Goal: Task Accomplishment & Management: Complete application form

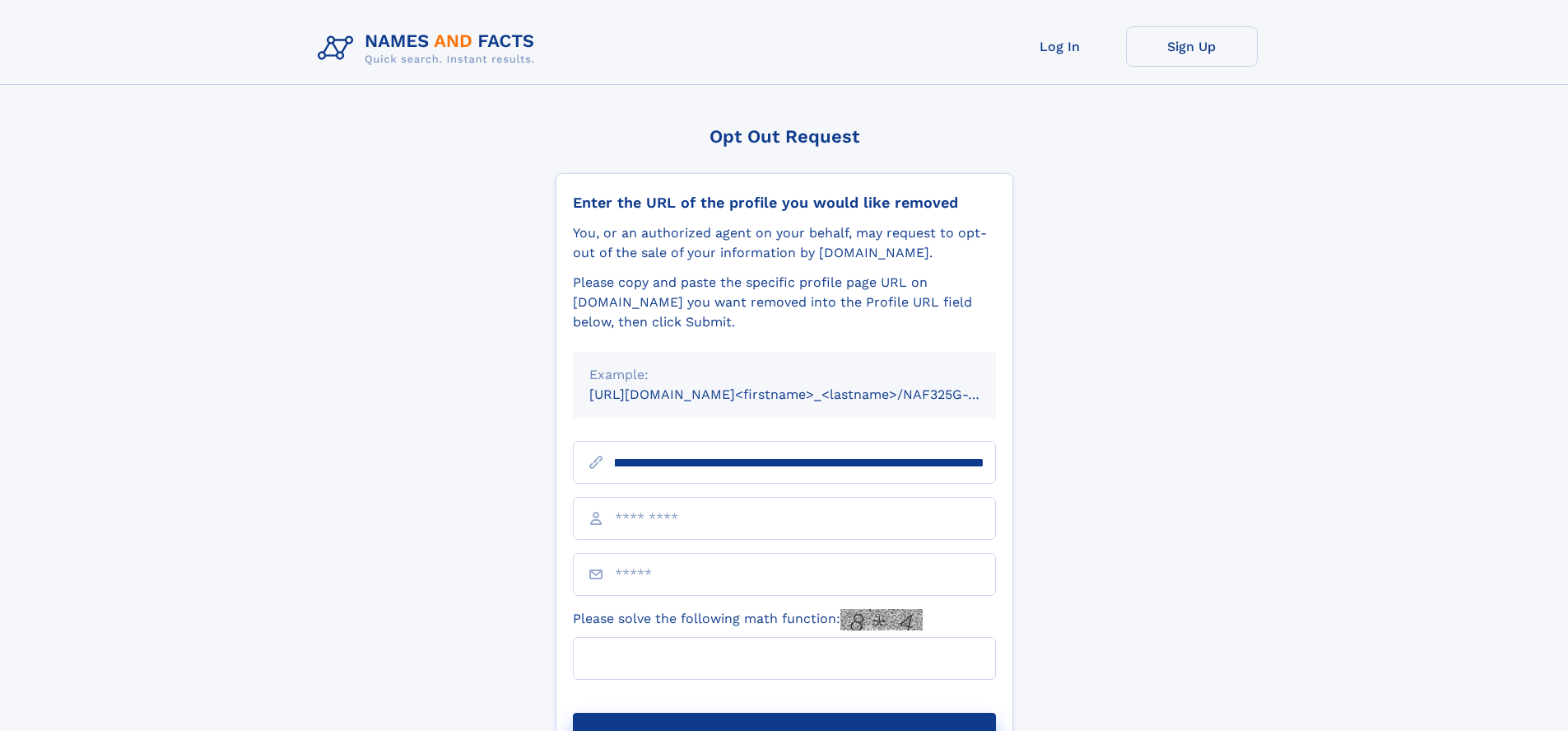
scroll to position [0, 200]
type input "**********"
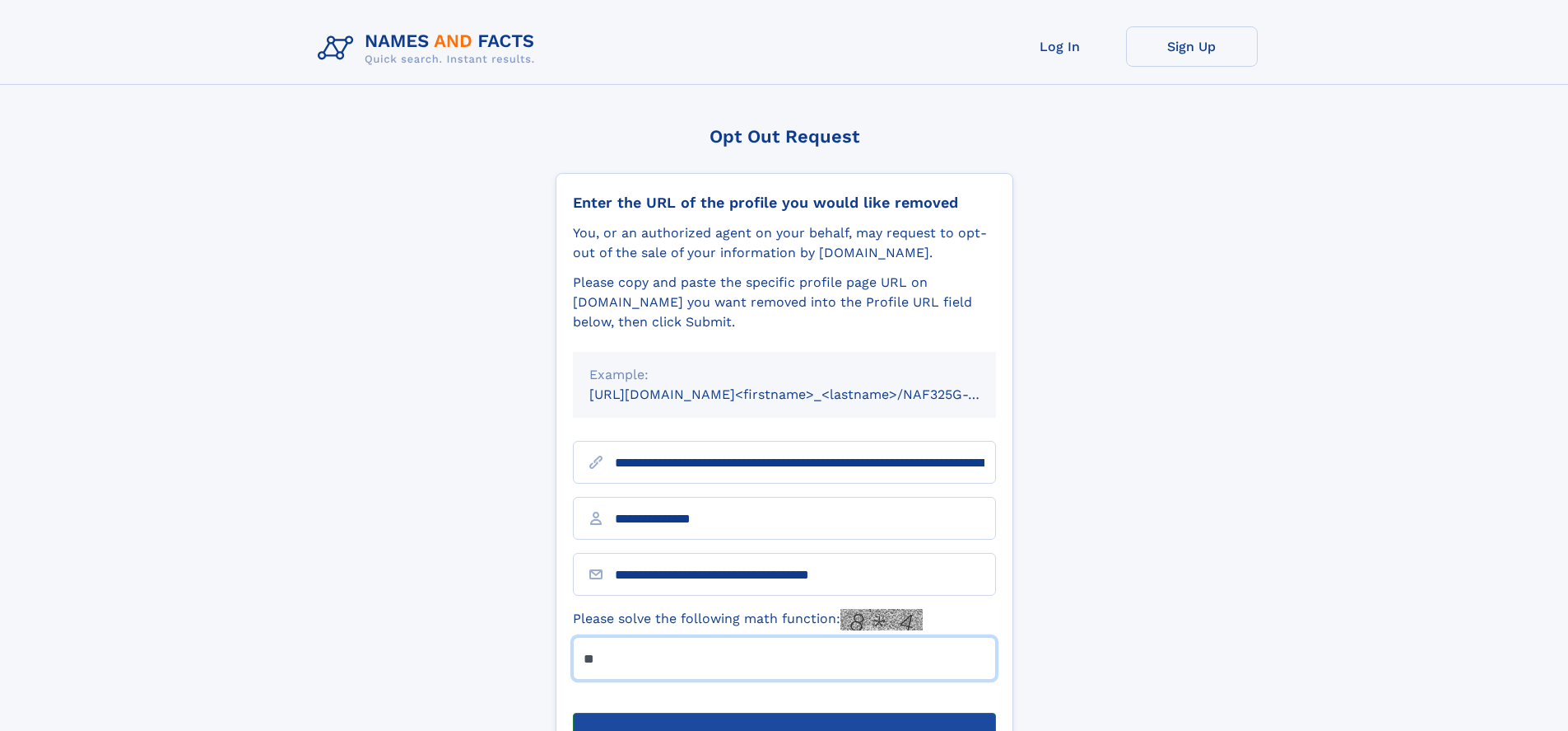
type input "**"
click at [784, 712] on button "Submit Opt Out Request" at bounding box center [785, 738] width 423 height 52
